Goal: Find specific page/section: Find specific page/section

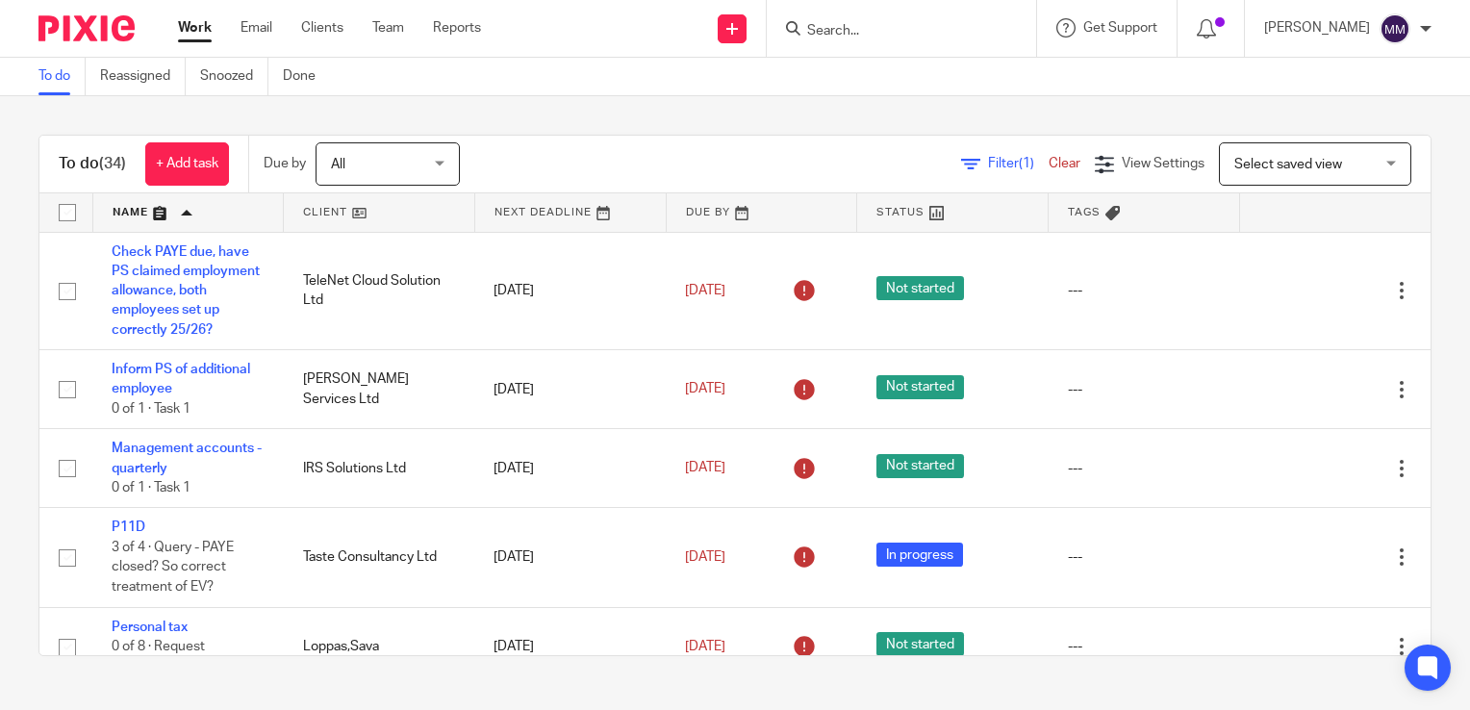
click at [177, 210] on link at bounding box center [188, 212] width 191 height 38
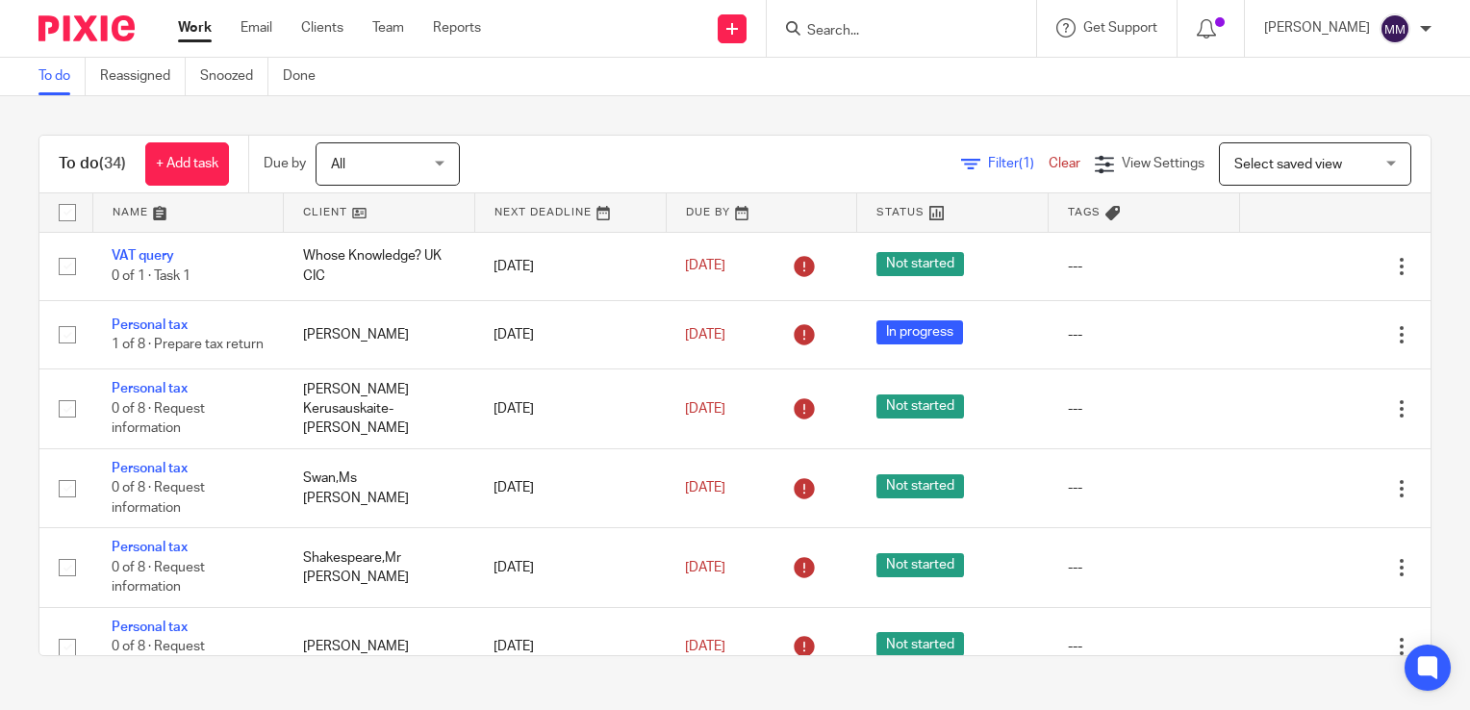
click at [839, 18] on form at bounding box center [907, 28] width 205 height 24
click at [829, 33] on input "Search" at bounding box center [891, 31] width 173 height 17
type input "parity"
